Goal: Task Accomplishment & Management: Use online tool/utility

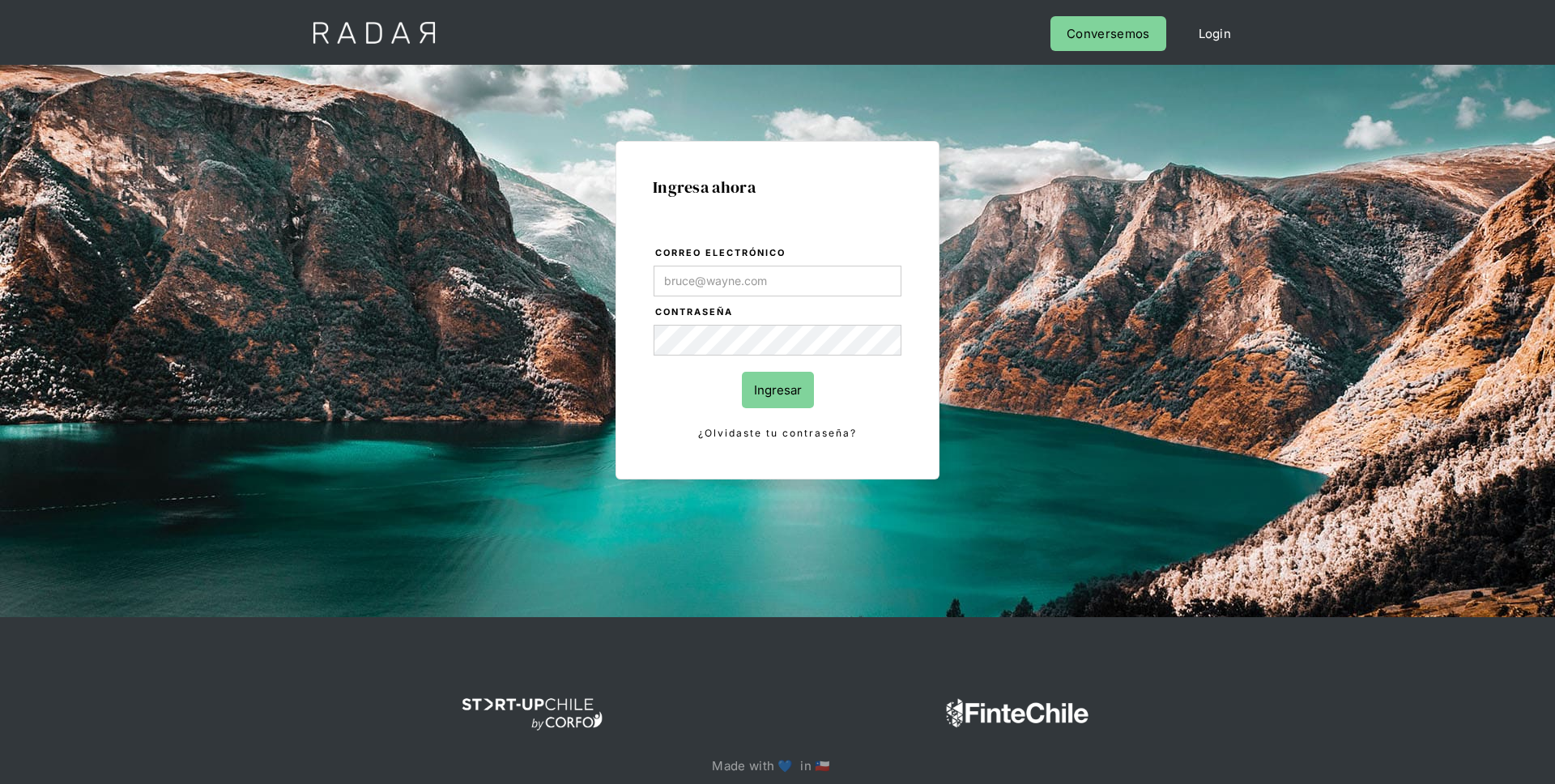
click at [790, 291] on input "Correo electrónico" at bounding box center [777, 280] width 248 height 31
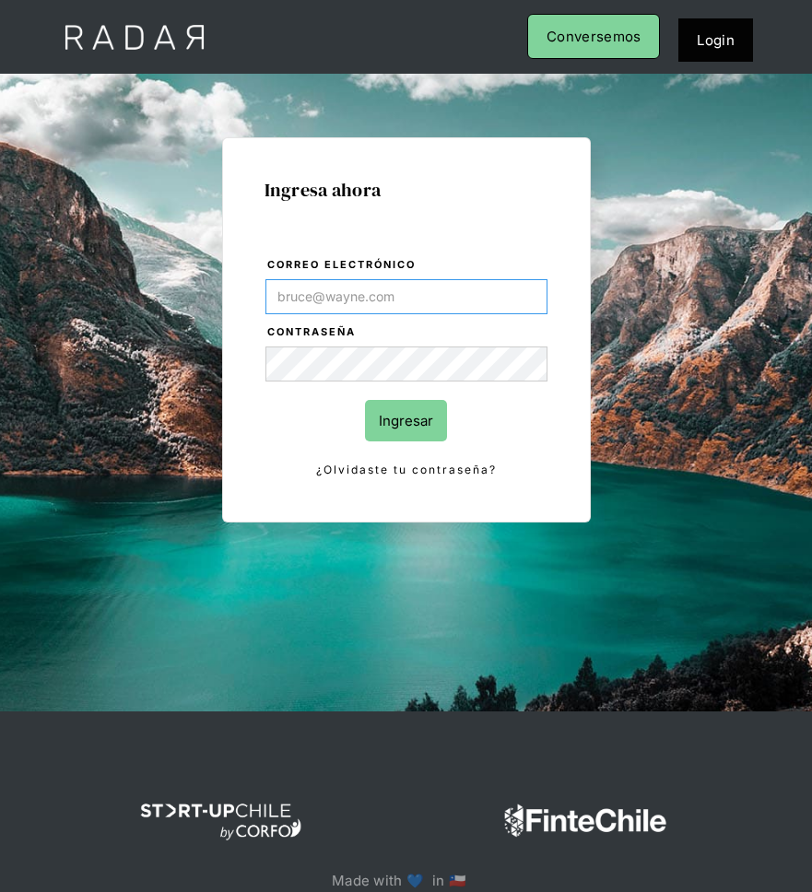
click at [414, 301] on input "Correo electrónico" at bounding box center [406, 296] width 282 height 35
type input "[PERSON_NAME][EMAIL_ADDRESS][DOMAIN_NAME]"
click at [365, 400] on input "Ingresar" at bounding box center [406, 420] width 82 height 41
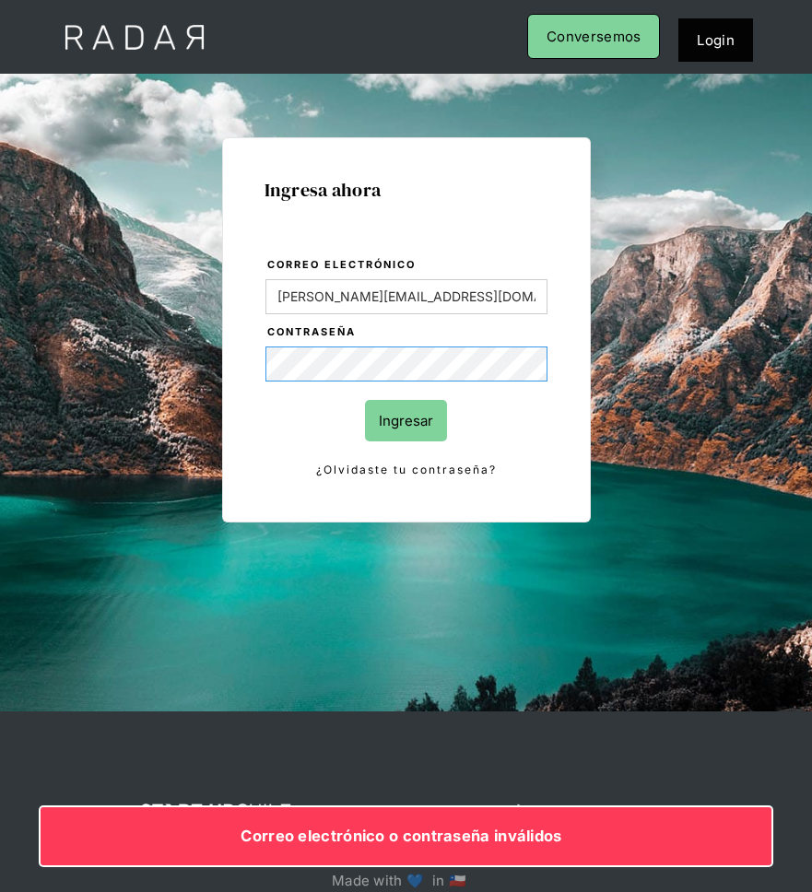
click at [365, 400] on input "Ingresar" at bounding box center [406, 420] width 82 height 41
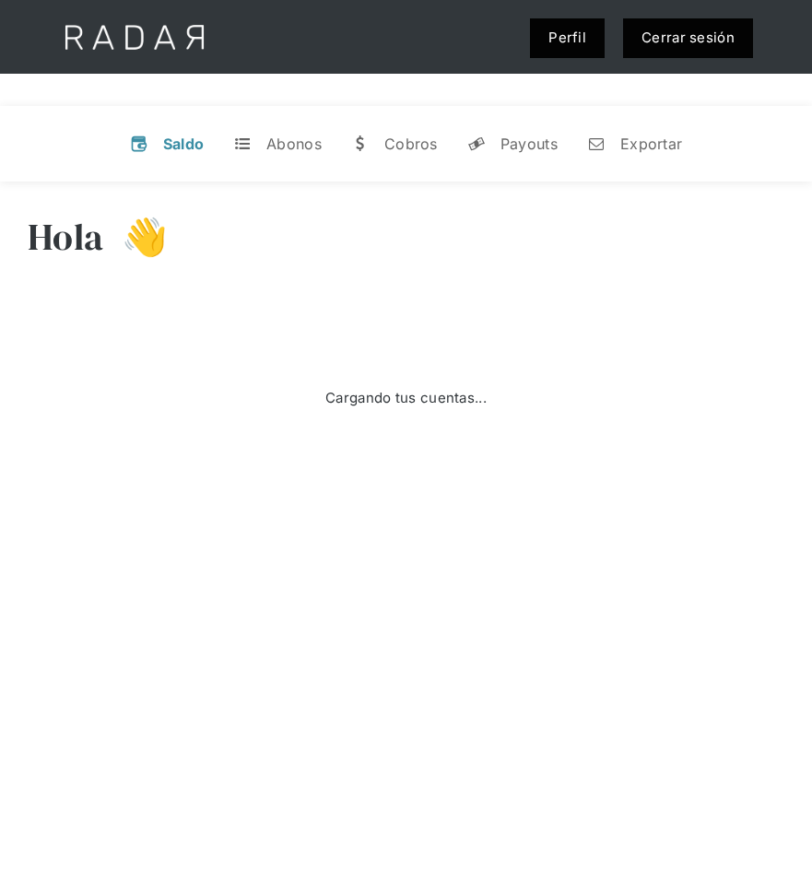
click at [727, 41] on link "Cerrar sesión" at bounding box center [688, 38] width 130 height 40
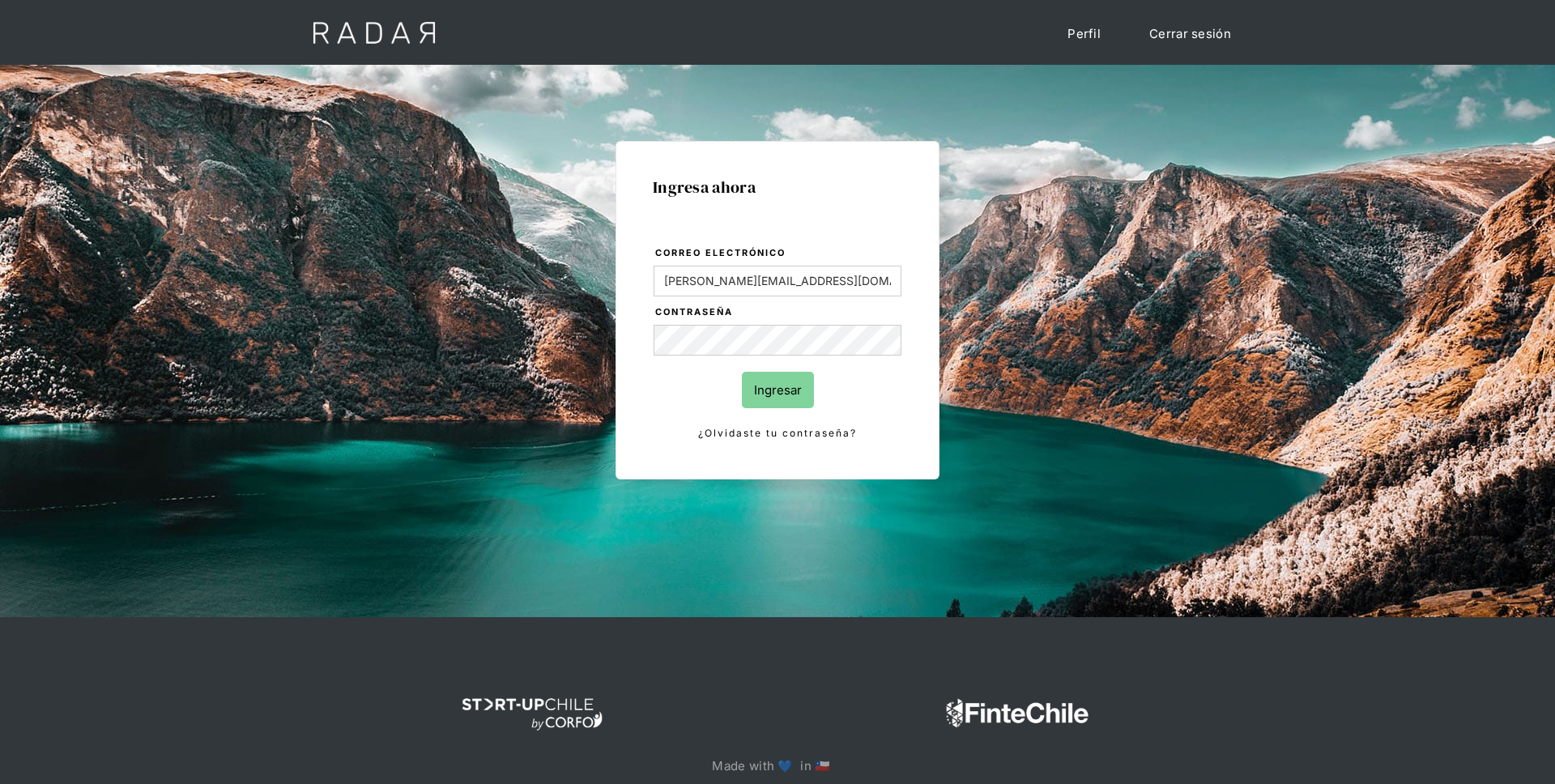
click at [1031, 233] on div "Ingresa ahora Correo electrónico lorens@somosradar.com Contraseña Ingresar ¿Olv…" at bounding box center [777, 365] width 761 height 504
